Goal: Check status: Check status

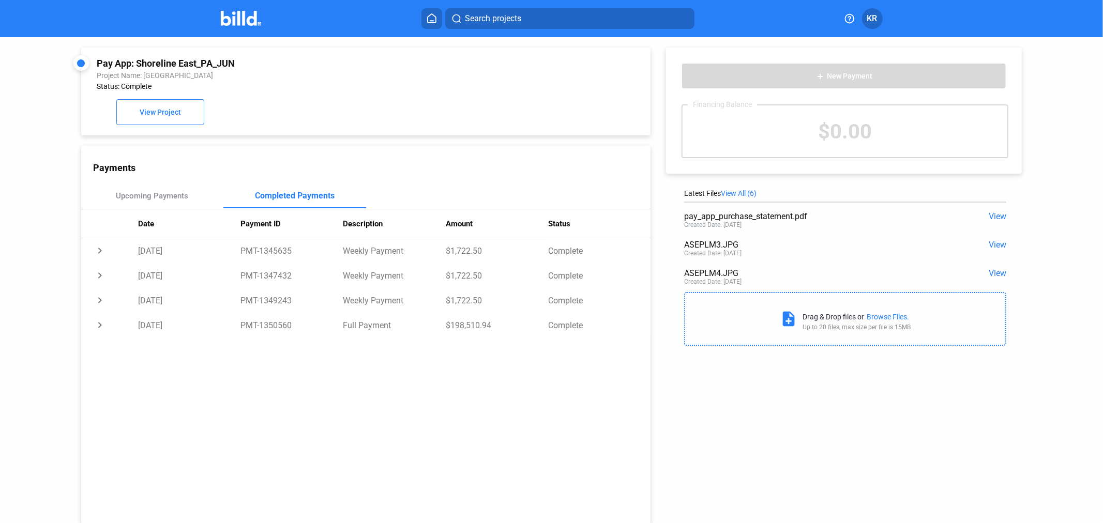
click at [241, 23] on img at bounding box center [241, 18] width 41 height 15
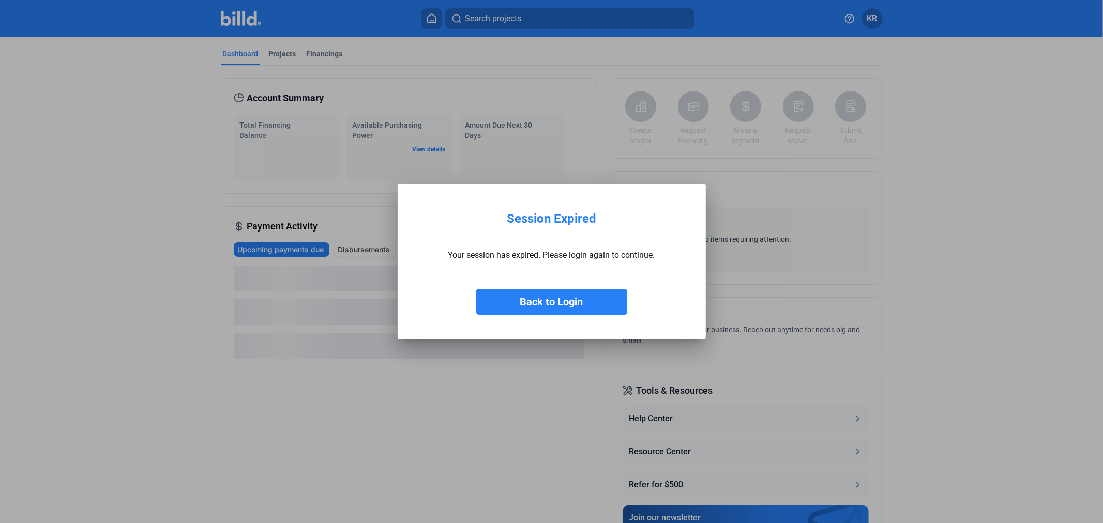
click at [523, 296] on button "Back to Login" at bounding box center [551, 302] width 151 height 26
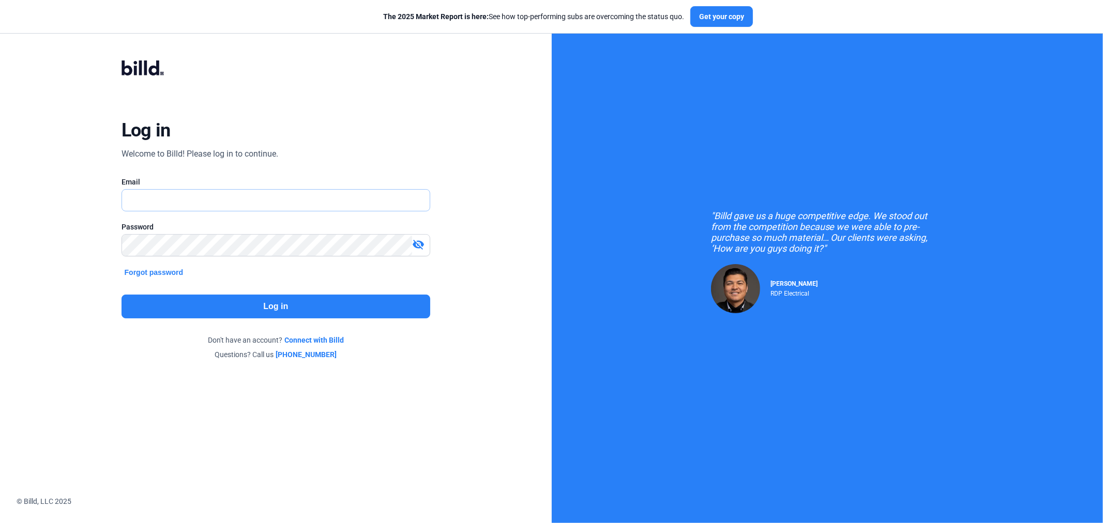
click at [312, 197] on input "text" at bounding box center [270, 200] width 296 height 21
type input "[EMAIL_ADDRESS][DOMAIN_NAME]"
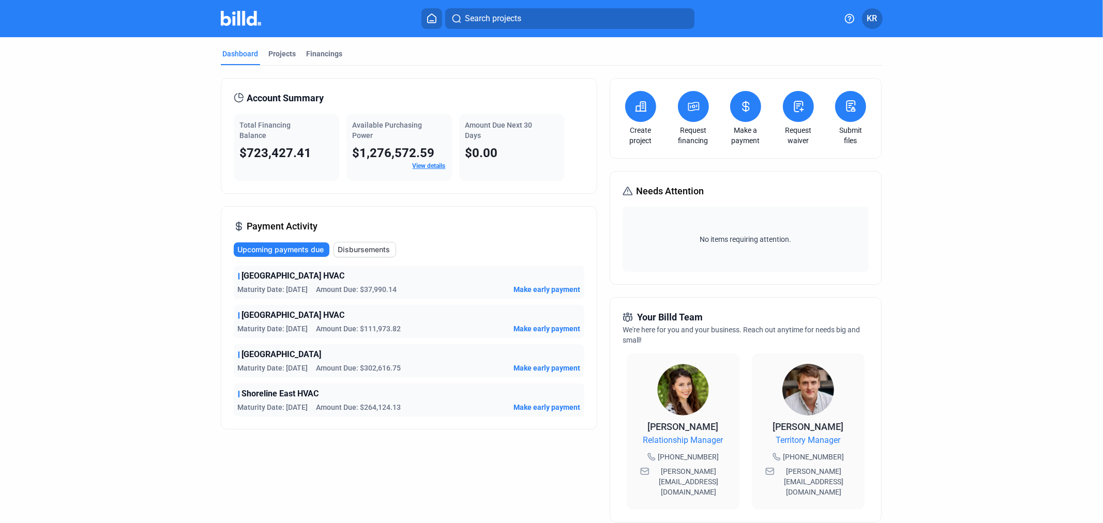
click at [739, 106] on icon at bounding box center [745, 106] width 13 height 12
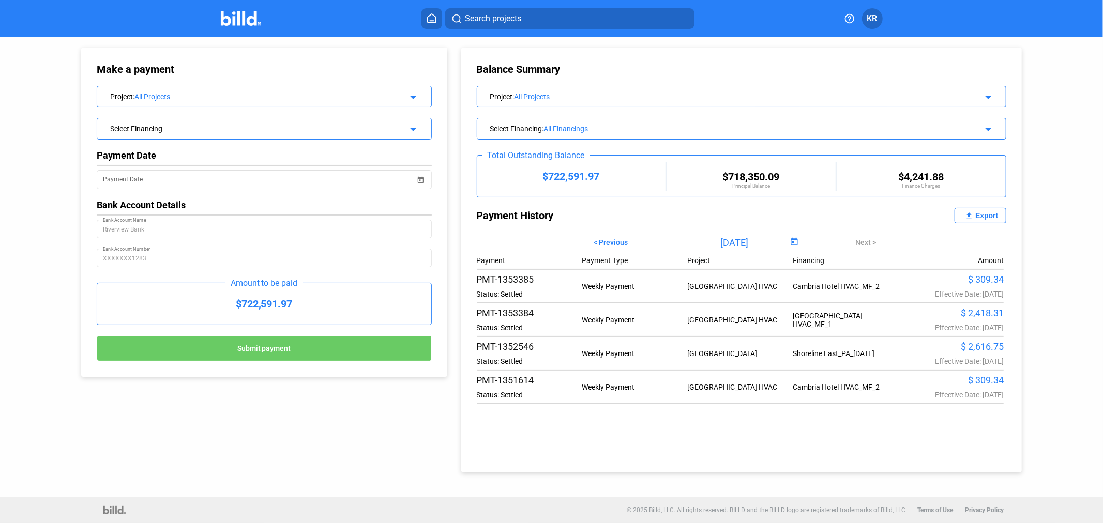
click at [617, 242] on span "< Previous" at bounding box center [610, 242] width 34 height 8
type input "[DATE]"
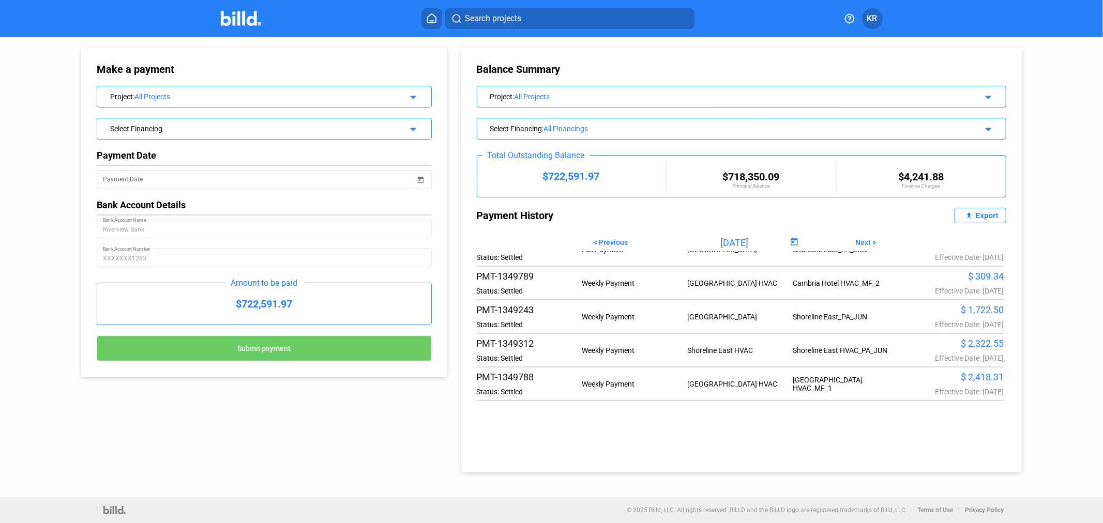
scroll to position [80, 0]
